Goal: Task Accomplishment & Management: Use online tool/utility

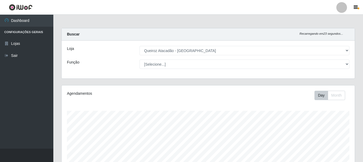
select select "464"
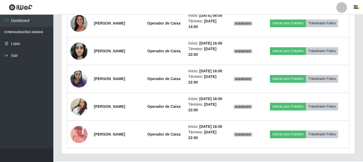
scroll to position [1510, 0]
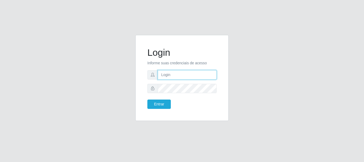
click at [189, 76] on input "text" at bounding box center [187, 74] width 59 height 9
type input "beatrizbarros2526@gmail.com"
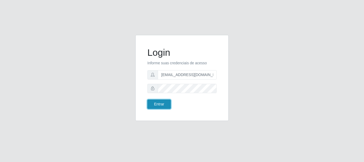
click at [159, 103] on button "Entrar" at bounding box center [158, 103] width 23 height 9
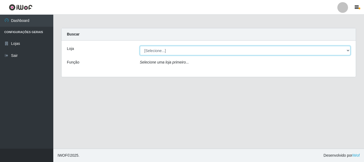
click at [349, 51] on select "[Selecione...] Queiroz Atacadão - São Gonçalo do Amarante" at bounding box center [245, 50] width 211 height 9
select select "464"
click at [140, 46] on select "[Selecione...] Queiroz Atacadão - São Gonçalo do Amarante" at bounding box center [245, 50] width 211 height 9
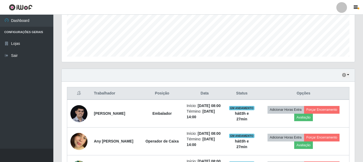
scroll to position [160, 0]
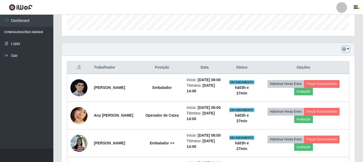
click at [348, 49] on button "button" at bounding box center [345, 49] width 7 height 6
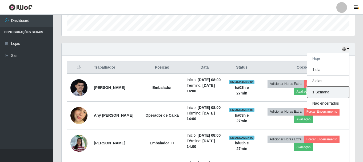
click at [331, 93] on button "1 Semana" at bounding box center [328, 92] width 42 height 11
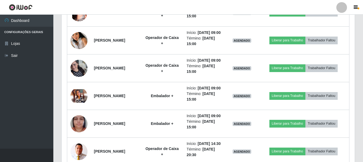
scroll to position [1956, 0]
